Goal: Task Accomplishment & Management: Manage account settings

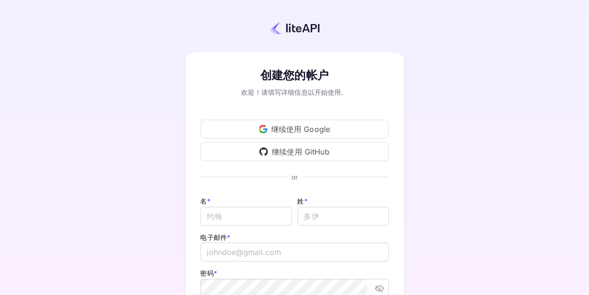
click at [288, 123] on font "继续使用 Google" at bounding box center [300, 128] width 59 height 11
click at [130, 129] on div "创建您的帐户 欢迎！请填写详细信息以开始使用。 继续使用 Google 继续使用 GitHub 名 * ​ 姓 * ​ 电子邮件 * ​ 密码 * ​ 继续使…" at bounding box center [294, 221] width 506 height 360
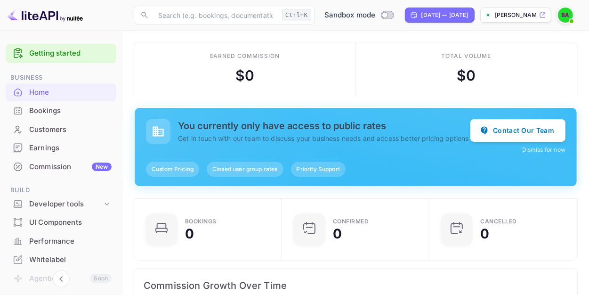
scroll to position [8, 8]
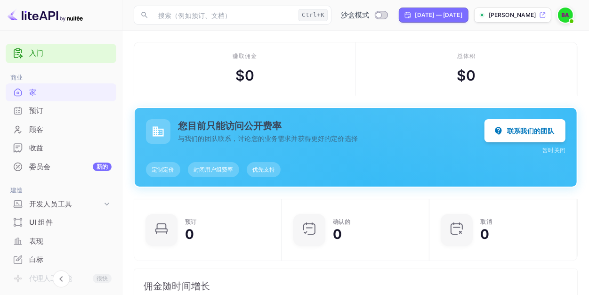
click at [292, 72] on div "赚取佣金 $ 0" at bounding box center [245, 68] width 222 height 53
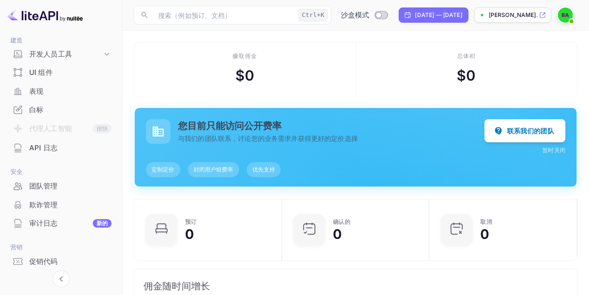
scroll to position [177, 0]
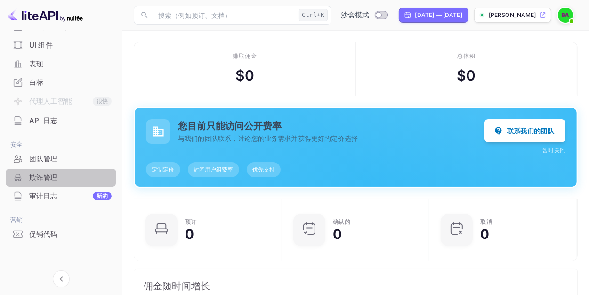
click at [60, 173] on div "欺诈管理" at bounding box center [70, 177] width 82 height 11
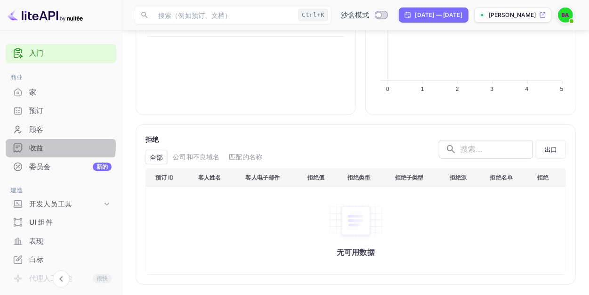
click at [44, 145] on div "收益" at bounding box center [70, 148] width 82 height 11
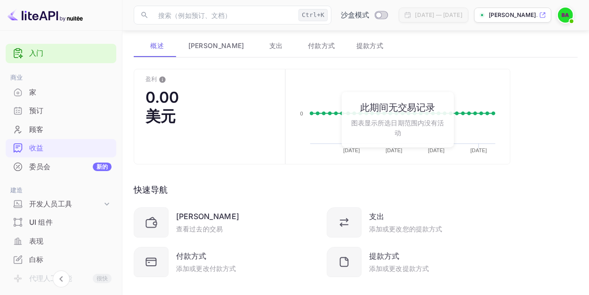
scroll to position [67, 0]
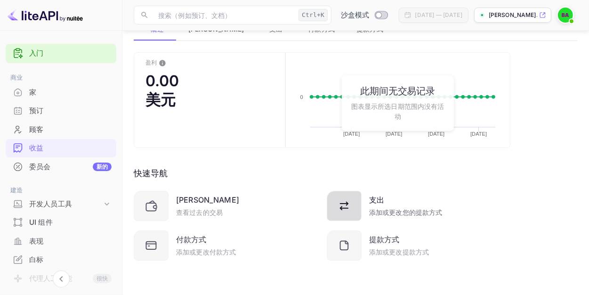
click at [358, 208] on div at bounding box center [344, 206] width 35 height 30
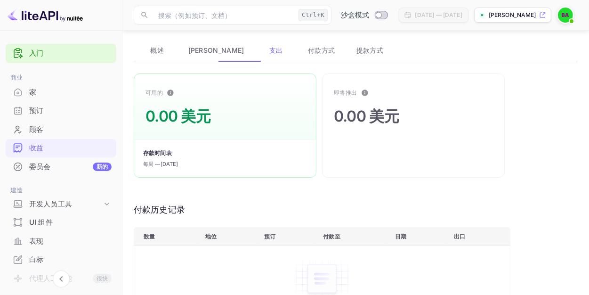
scroll to position [47, 0]
click at [165, 161] on font "[DATE]" at bounding box center [170, 163] width 18 height 7
click at [178, 161] on font "[DATE]" at bounding box center [170, 163] width 18 height 7
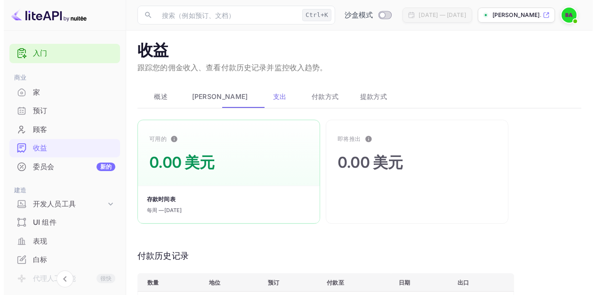
scroll to position [0, 0]
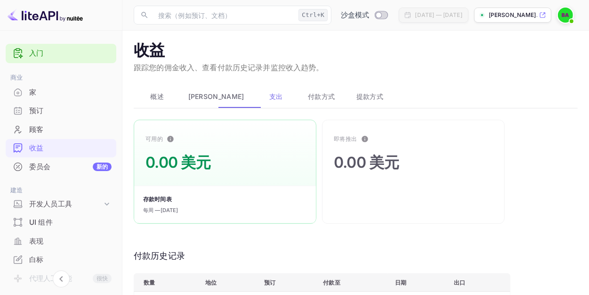
click at [356, 99] on font "提款方式" at bounding box center [369, 96] width 27 height 8
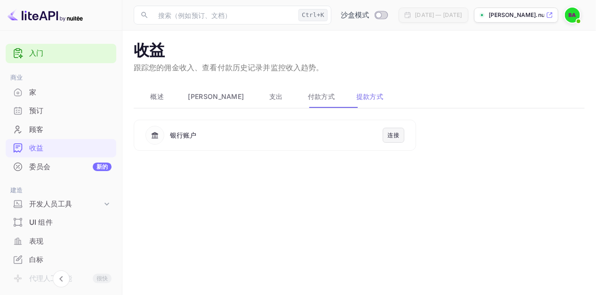
click at [269, 100] on font "支出" at bounding box center [276, 96] width 14 height 8
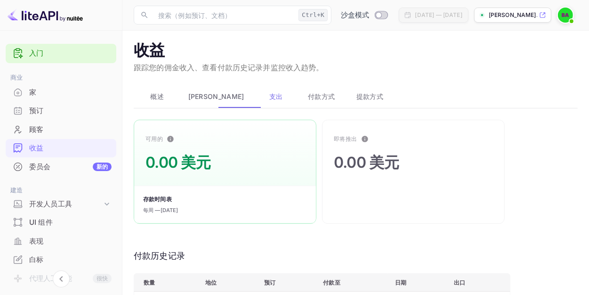
click at [353, 103] on button "提款方式" at bounding box center [368, 96] width 48 height 23
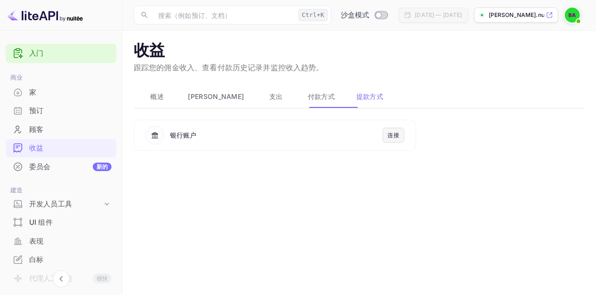
click at [397, 135] on font "连接" at bounding box center [393, 134] width 11 height 7
